Goal: Transaction & Acquisition: Purchase product/service

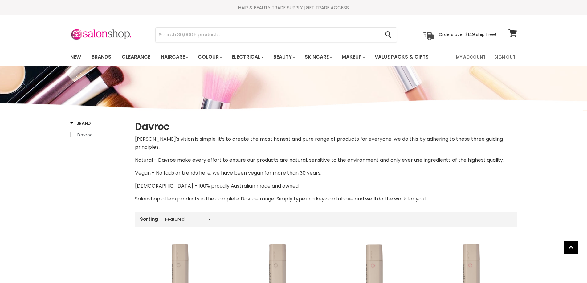
select select "manual"
click at [96, 57] on link "Brands" at bounding box center [101, 57] width 29 height 13
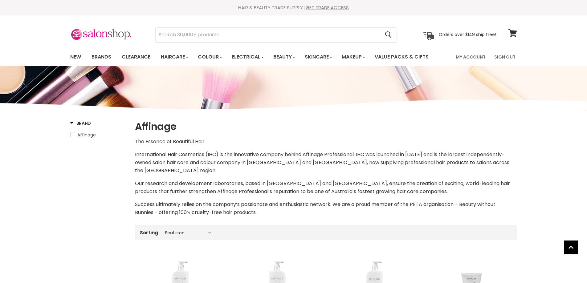
select select "manual"
click at [202, 33] on input "Search" at bounding box center [268, 35] width 225 height 14
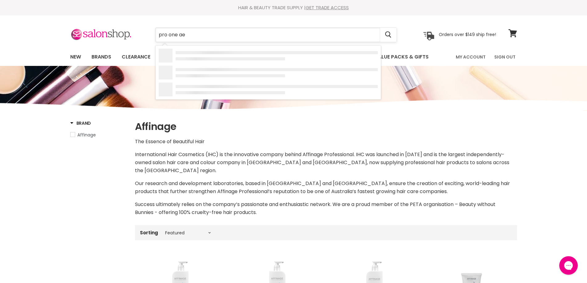
type input "pro one aer"
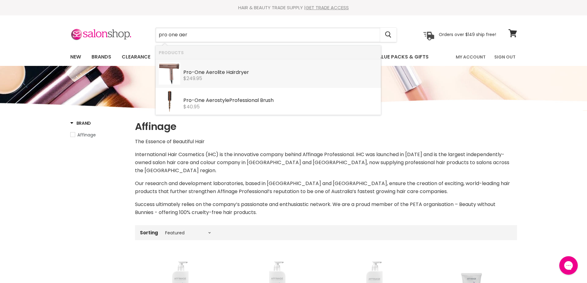
click at [193, 74] on div "Pro - One Aer olite Hairdryer Pro-One $249.95" at bounding box center [280, 72] width 195 height 19
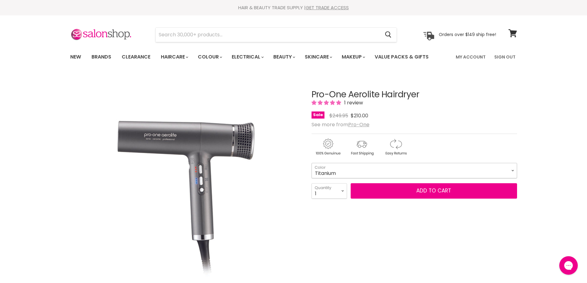
click at [348, 167] on select "Titanium Black Rose Gold Green Emerald Pink Diamond Blue Sapphire Pearl White -…" at bounding box center [415, 170] width 206 height 15
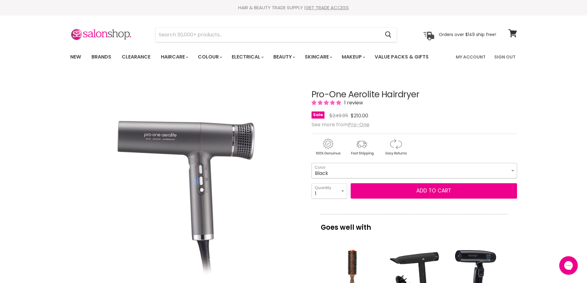
click at [312, 163] on select "Titanium Black Rose Gold Green Emerald Pink Diamond Blue Sapphire Pearl White -…" at bounding box center [415, 170] width 206 height 15
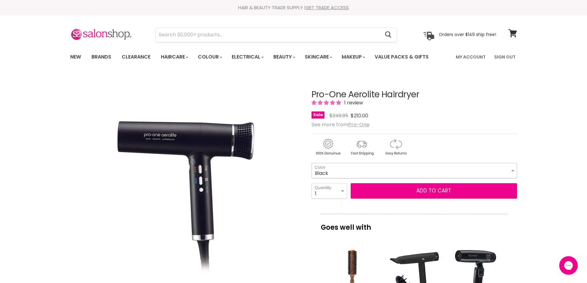
click at [326, 168] on select "Titanium Black Rose Gold Green Emerald Pink Diamond Blue Sapphire Pearl White -…" at bounding box center [415, 170] width 206 height 15
click at [312, 163] on select "Titanium Black Rose Gold Green Emerald Pink Diamond Blue Sapphire Pearl White -…" at bounding box center [415, 170] width 206 height 15
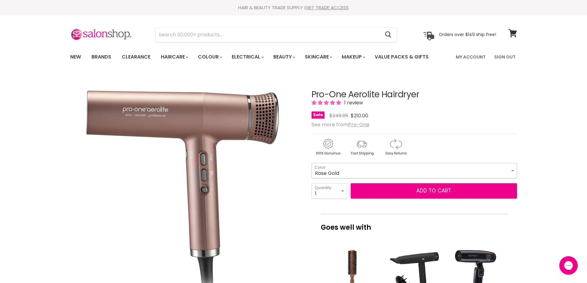
click at [320, 173] on select "Titanium Black Rose Gold Green Emerald Pink Diamond Blue Sapphire Pearl White -…" at bounding box center [415, 170] width 206 height 15
click at [312, 163] on select "Titanium Black Rose Gold Green Emerald Pink Diamond Blue Sapphire Pearl White -…" at bounding box center [415, 170] width 206 height 15
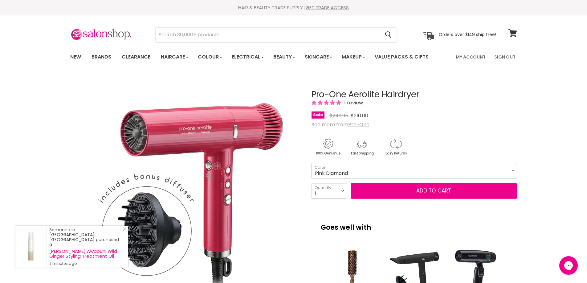
click at [363, 168] on select "Titanium Black Rose Gold Green Emerald Pink Diamond Blue Sapphire Pearl White -…" at bounding box center [415, 170] width 206 height 15
click at [312, 163] on select "Titanium Black Rose Gold Green Emerald Pink Diamond Blue Sapphire Pearl White -…" at bounding box center [415, 170] width 206 height 15
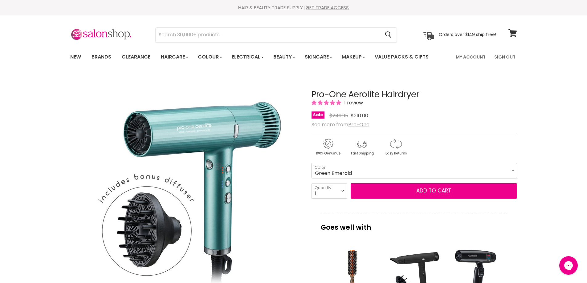
click at [330, 173] on select "Titanium Black Rose Gold Green Emerald Pink Diamond Blue Sapphire Pearl White -…" at bounding box center [415, 170] width 206 height 15
click at [312, 163] on select "Titanium Black Rose Gold Green Emerald Pink Diamond Blue Sapphire Pearl White -…" at bounding box center [415, 170] width 206 height 15
select select "Rose Gold"
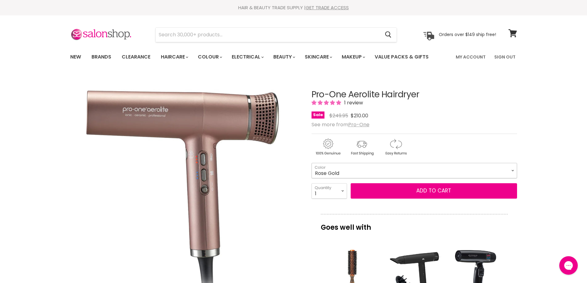
click at [329, 172] on select "Titanium Black Rose Gold Green Emerald Pink Diamond Blue Sapphire Pearl White -…" at bounding box center [415, 170] width 206 height 15
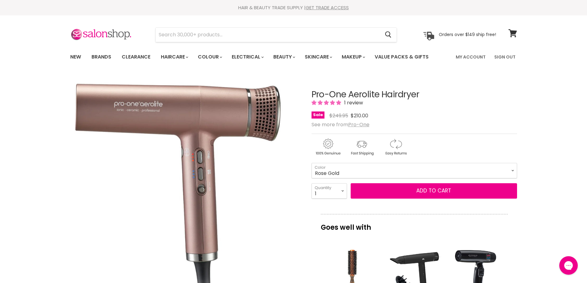
click at [265, 178] on img "Pro-One Aerolite Hairdryer image. Click or Scroll to Zoom." at bounding box center [181, 189] width 222 height 230
